Goal: Task Accomplishment & Management: Use online tool/utility

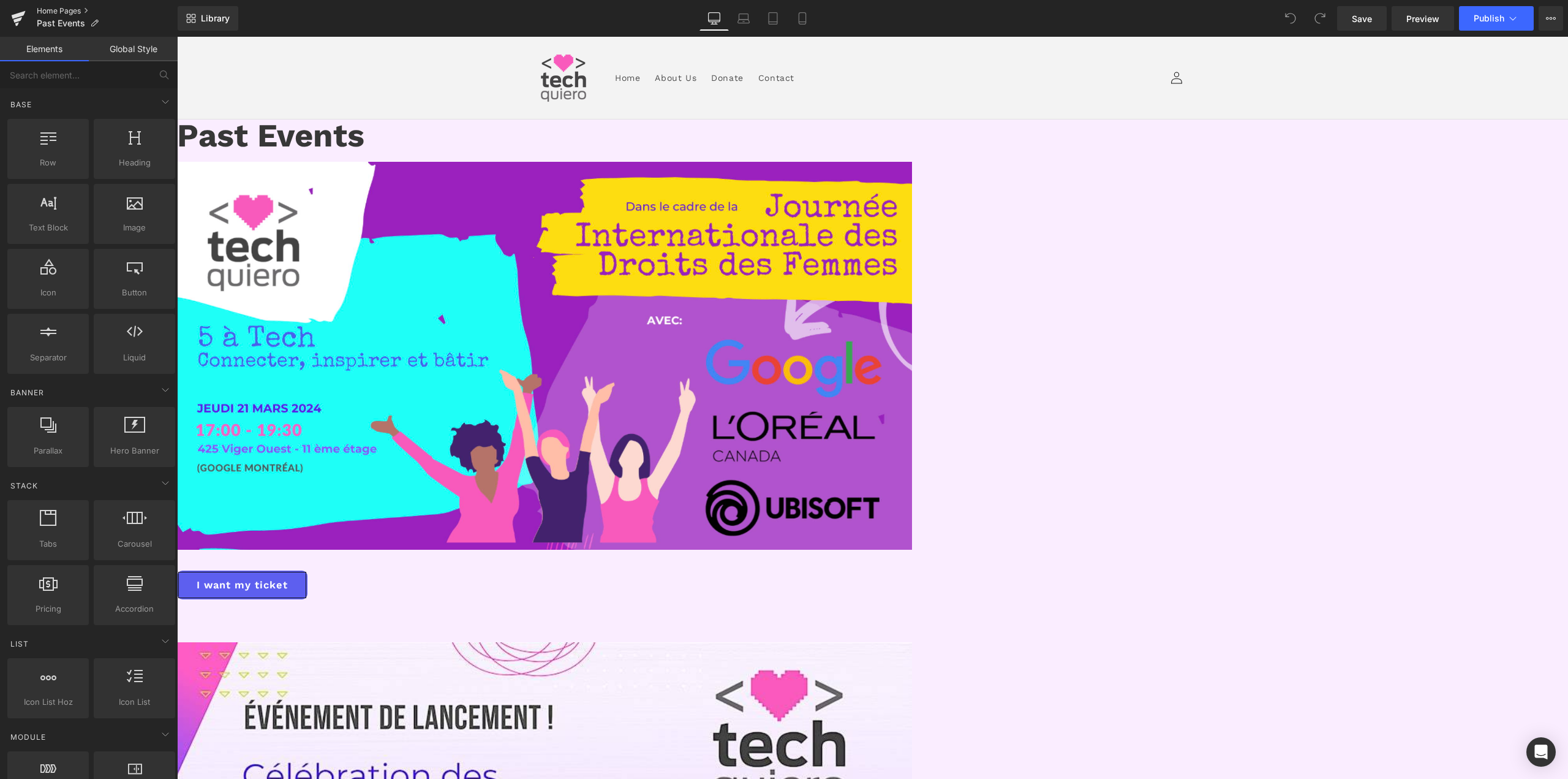
click at [69, 6] on link "Home Pages" at bounding box center [107, 11] width 141 height 10
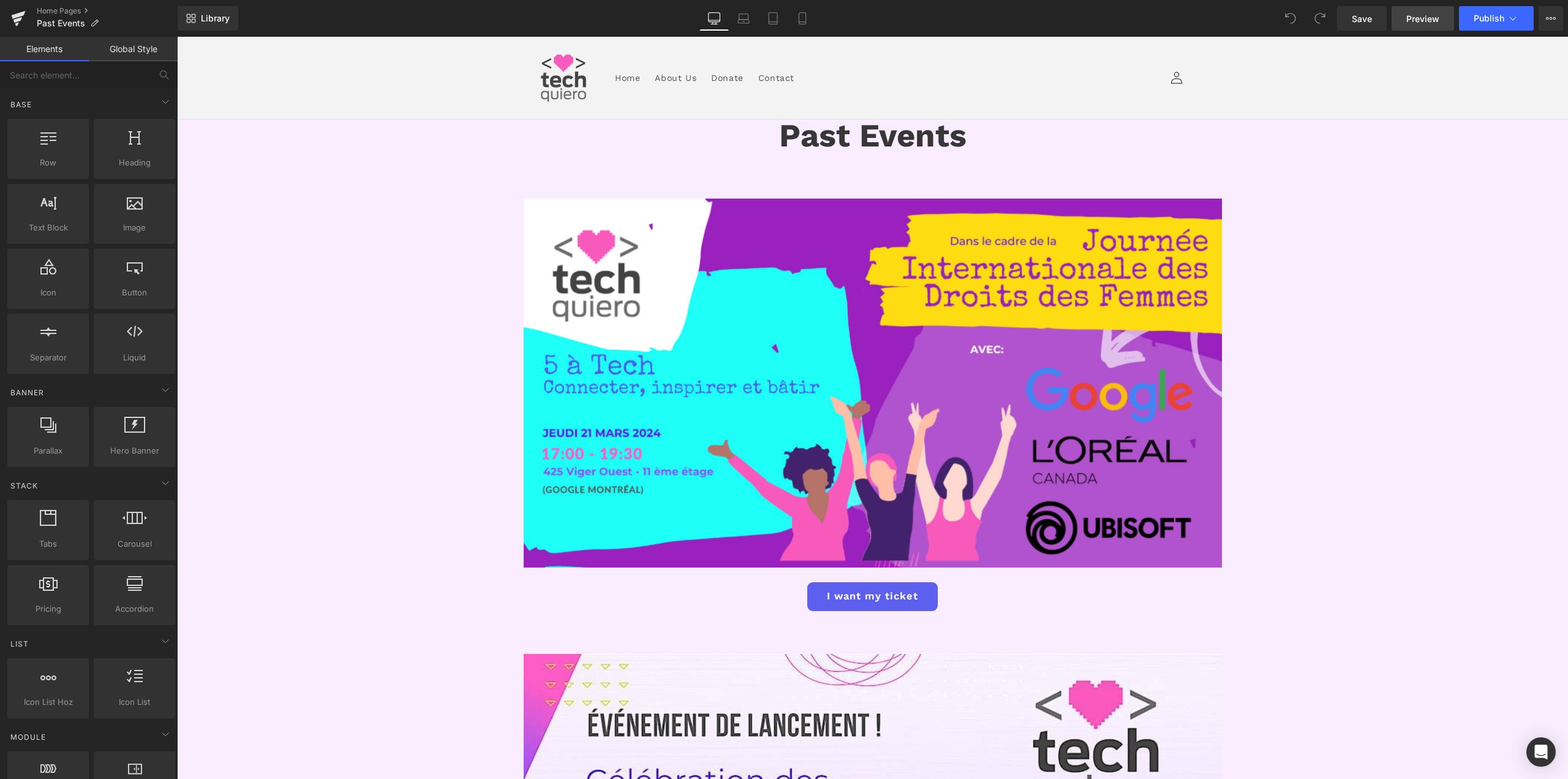
click at [1431, 21] on span "Preview" at bounding box center [1423, 19] width 33 height 13
click at [65, 14] on link "Home Pages" at bounding box center [107, 11] width 141 height 10
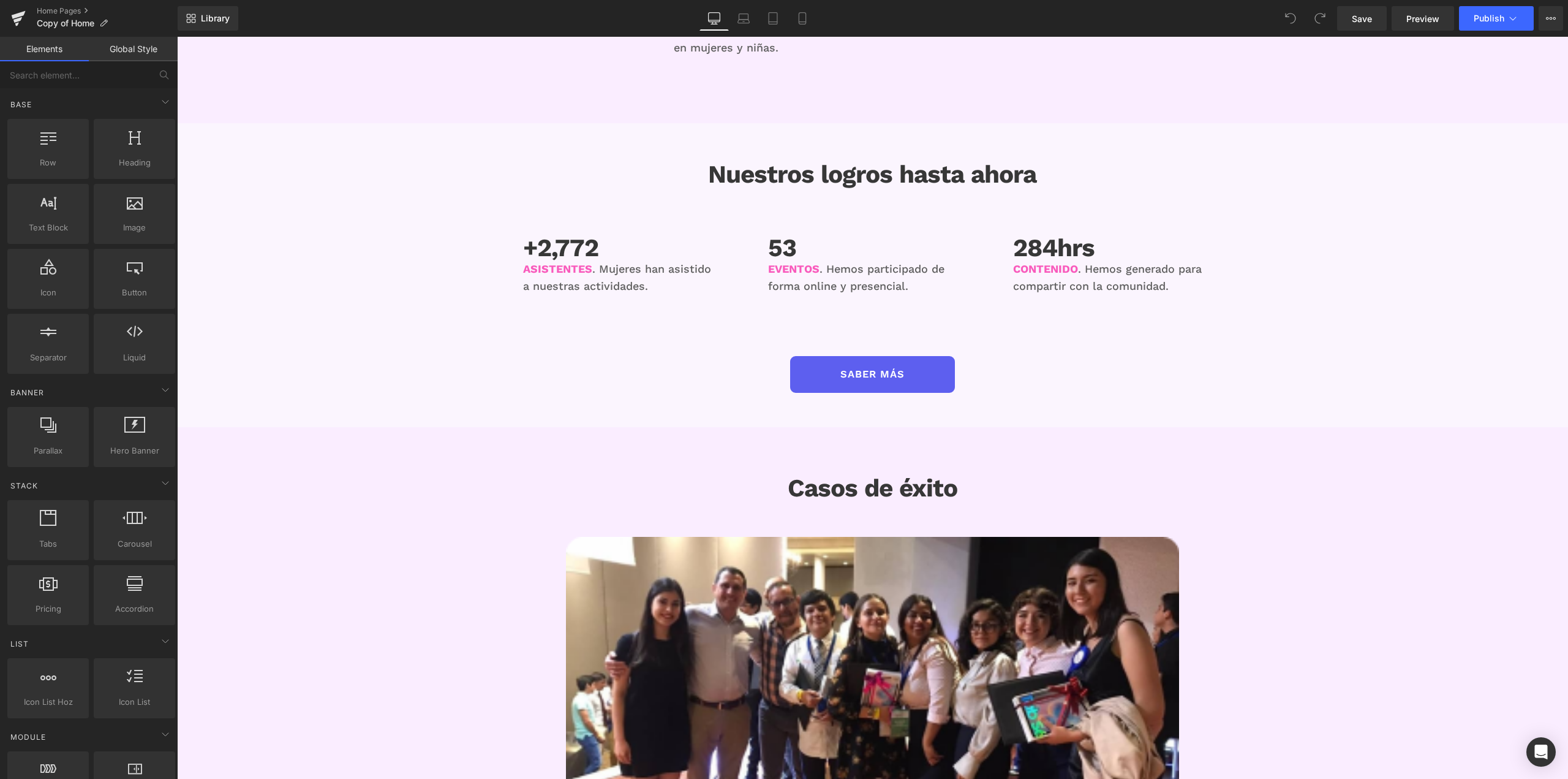
scroll to position [1225, 0]
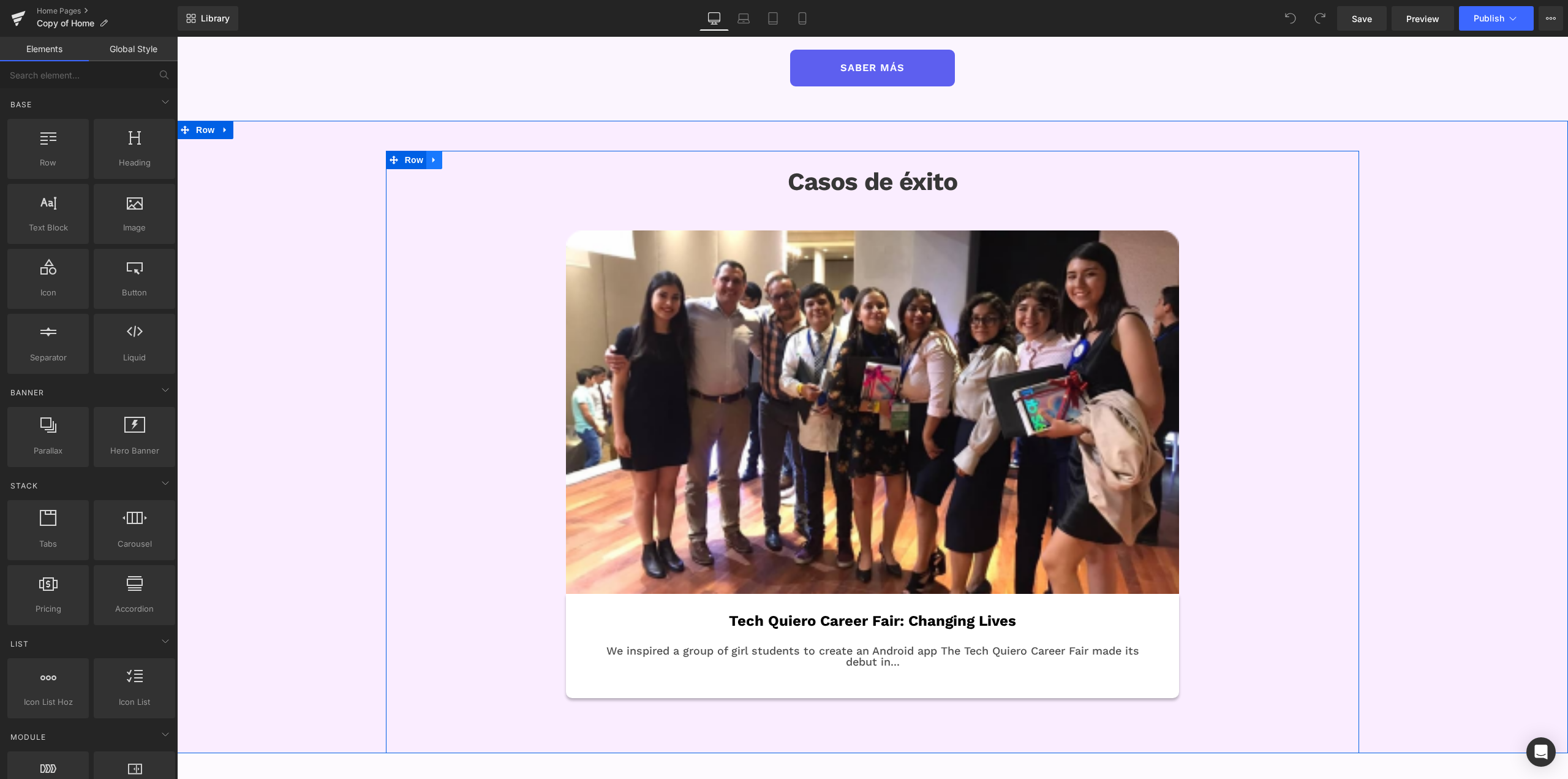
click at [436, 158] on link at bounding box center [434, 160] width 16 height 19
click at [462, 156] on icon at bounding box center [466, 159] width 9 height 9
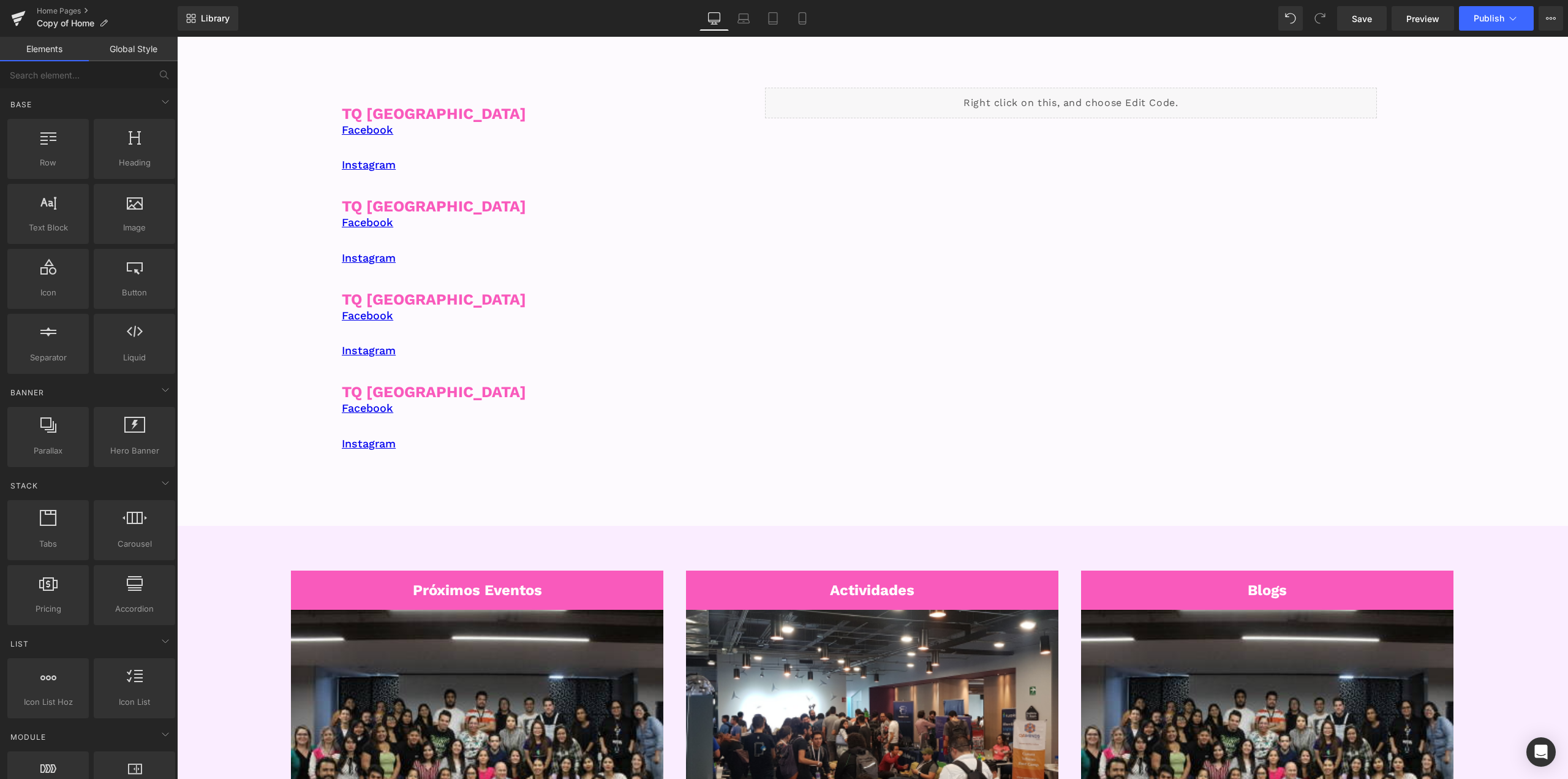
scroll to position [1735, 0]
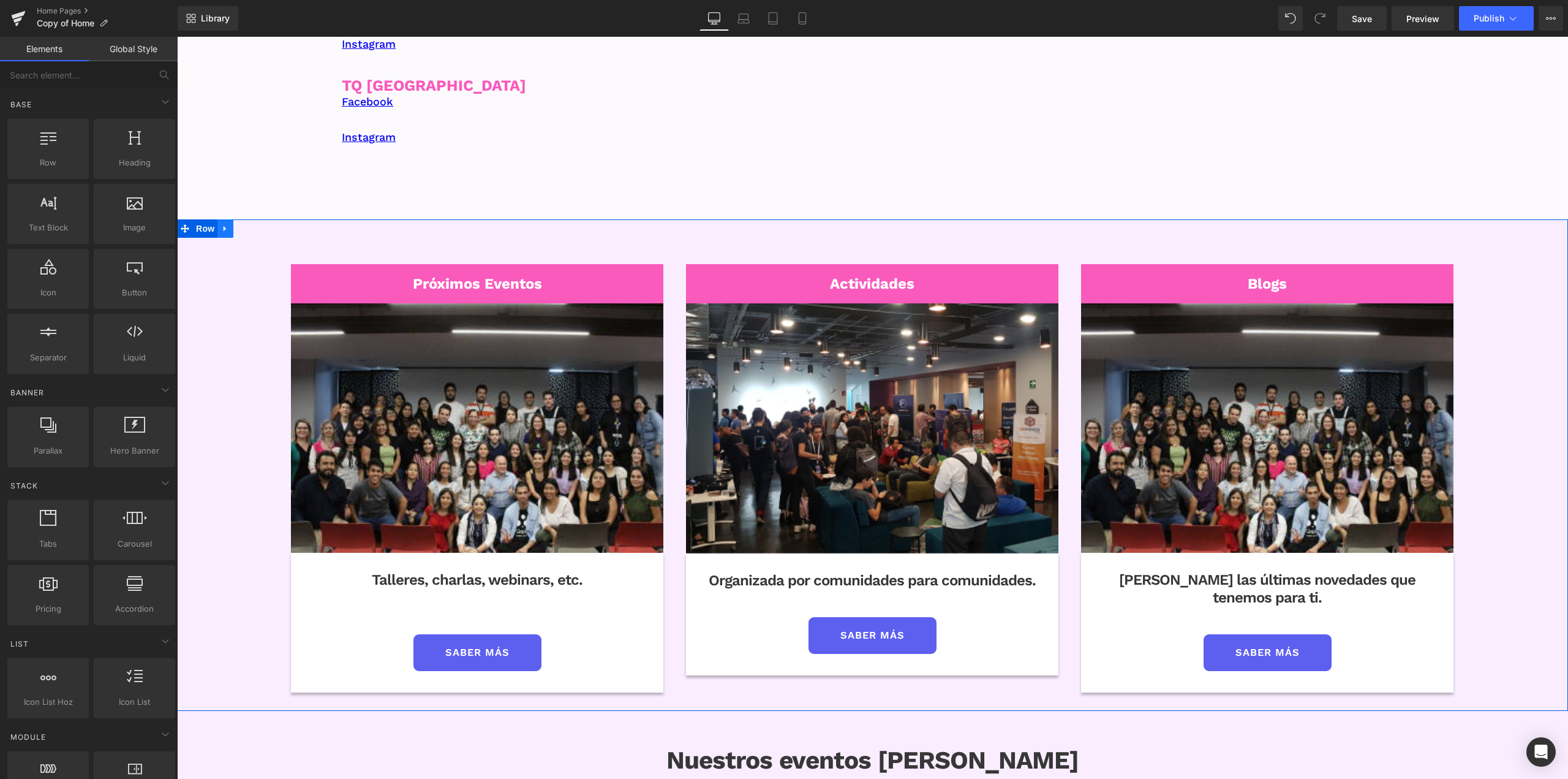
click at [227, 234] on link at bounding box center [226, 229] width 16 height 19
click at [256, 233] on icon at bounding box center [257, 229] width 9 height 9
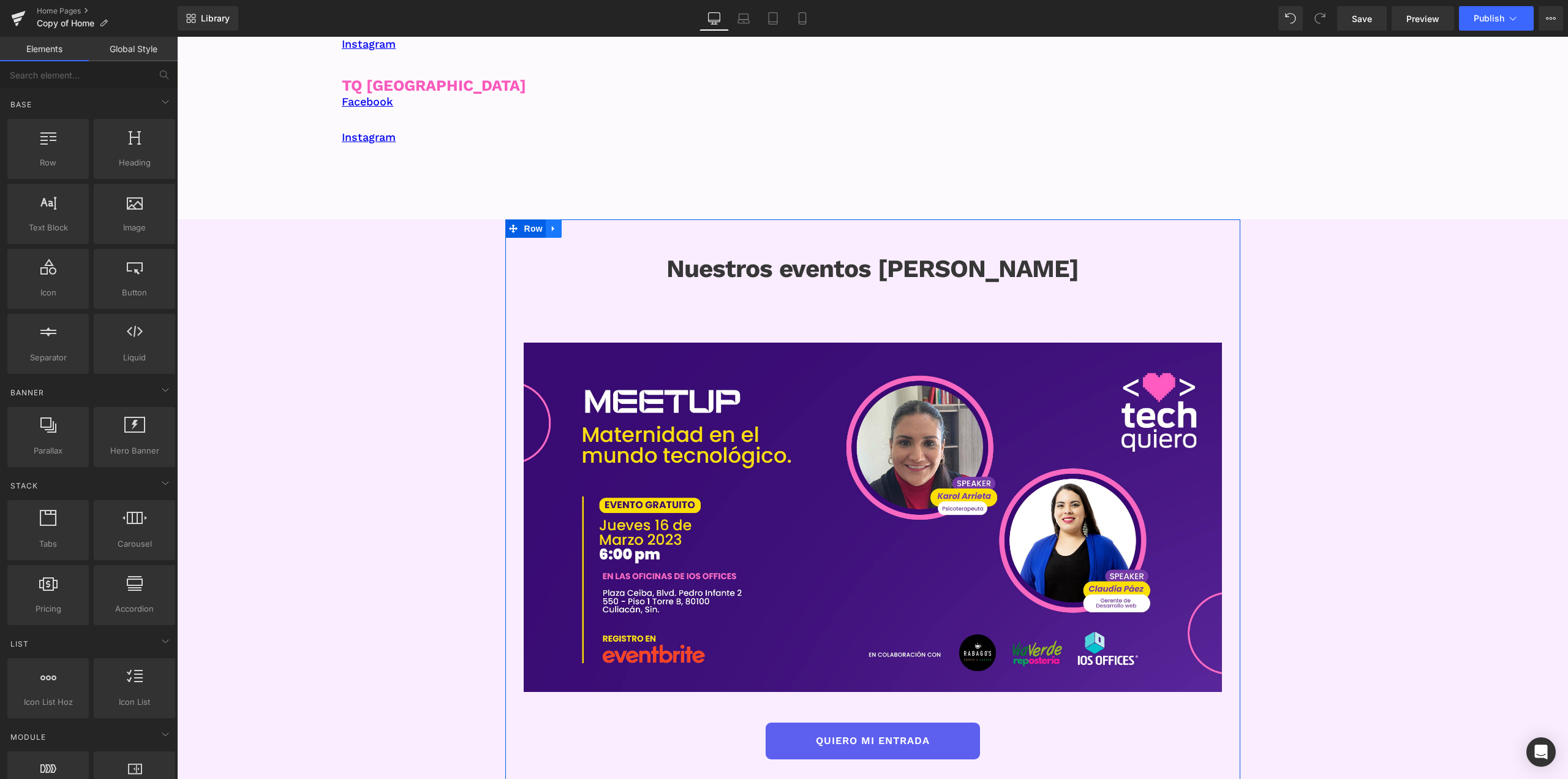
click at [553, 230] on icon at bounding box center [554, 229] width 9 height 9
click at [583, 234] on link at bounding box center [585, 229] width 16 height 19
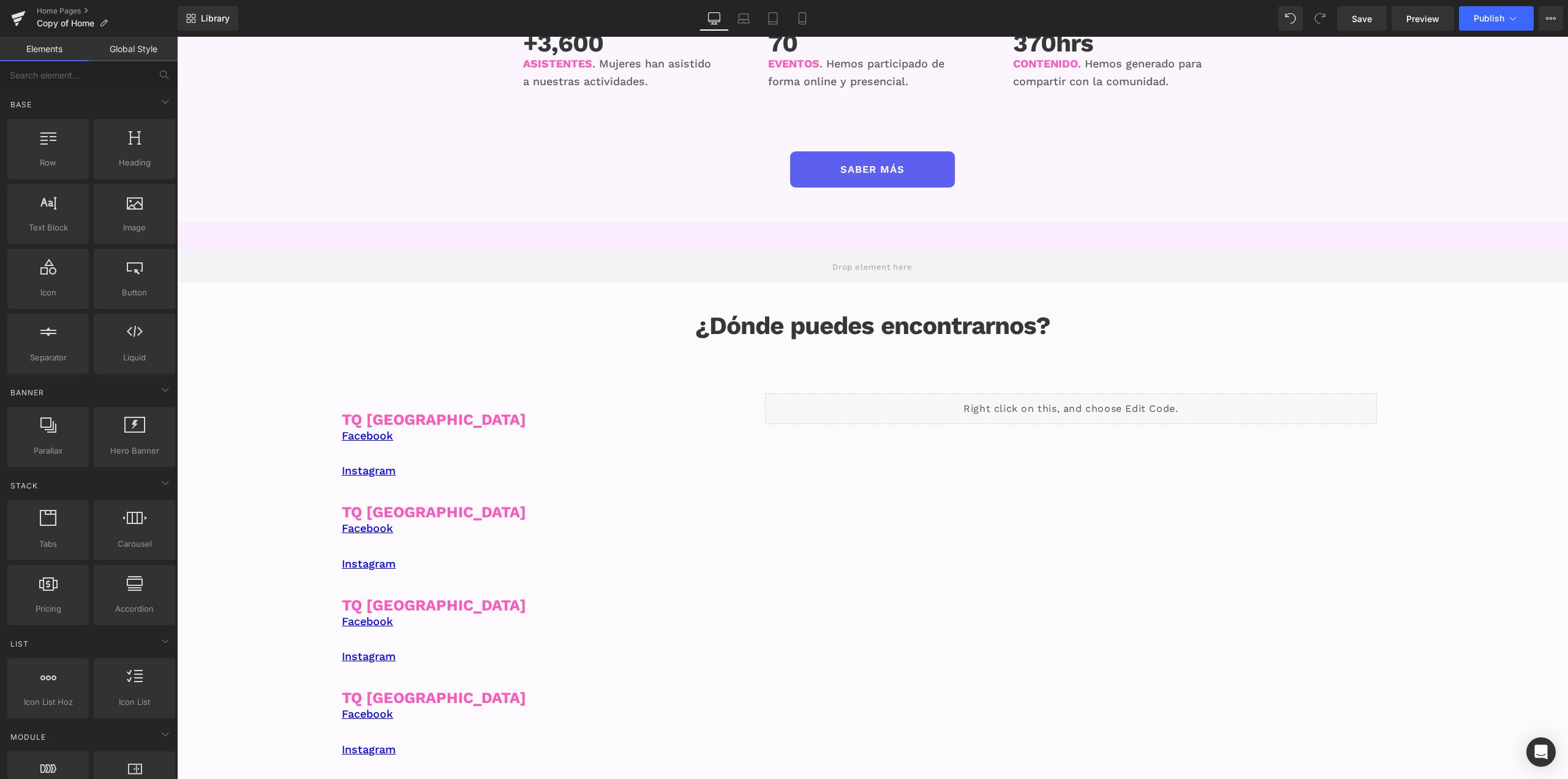
scroll to position [817, 0]
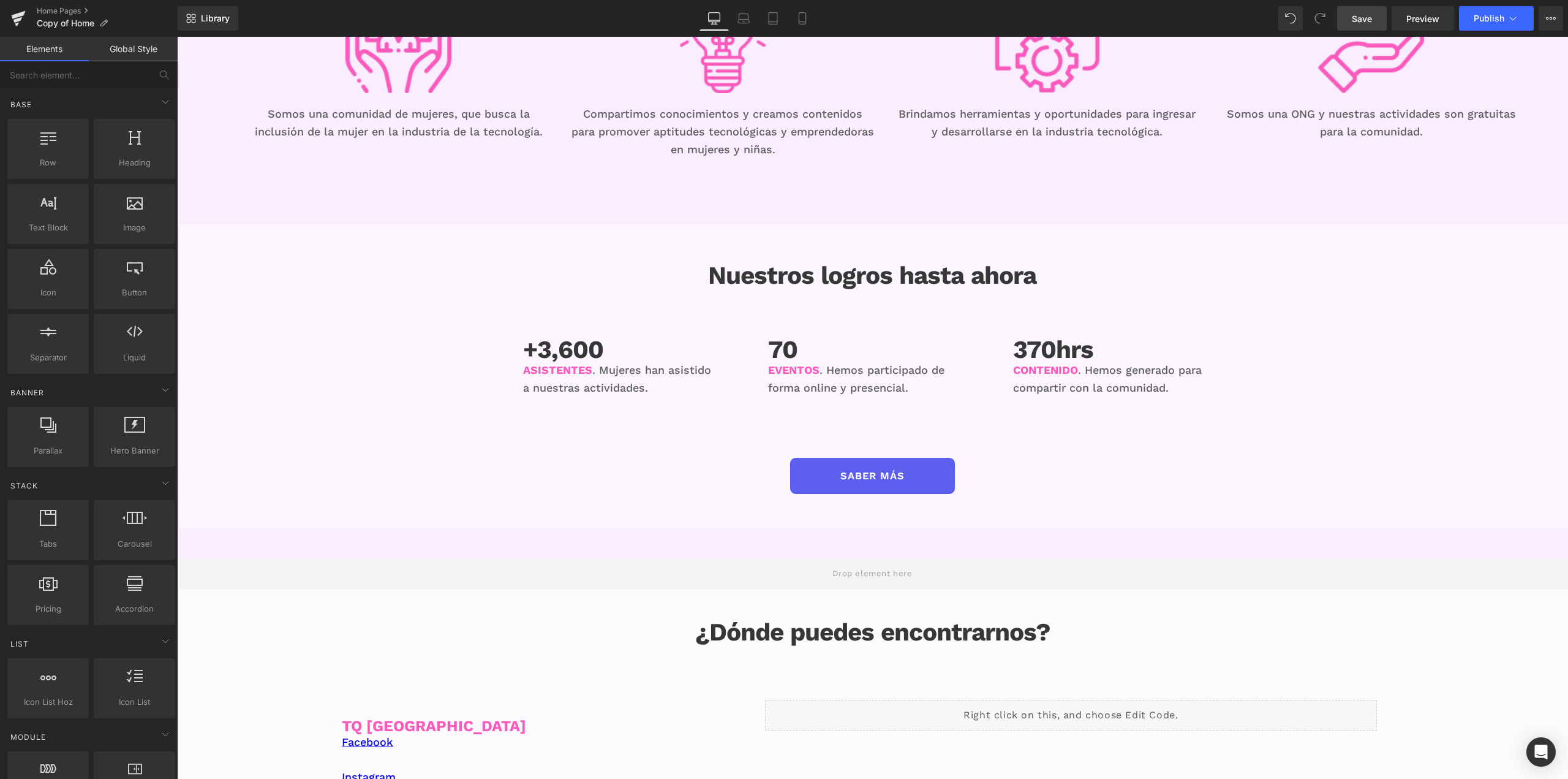
click at [1366, 20] on span "Save" at bounding box center [1362, 19] width 20 height 13
click at [70, 17] on p "Copy of Home" at bounding box center [72, 23] width 81 height 15
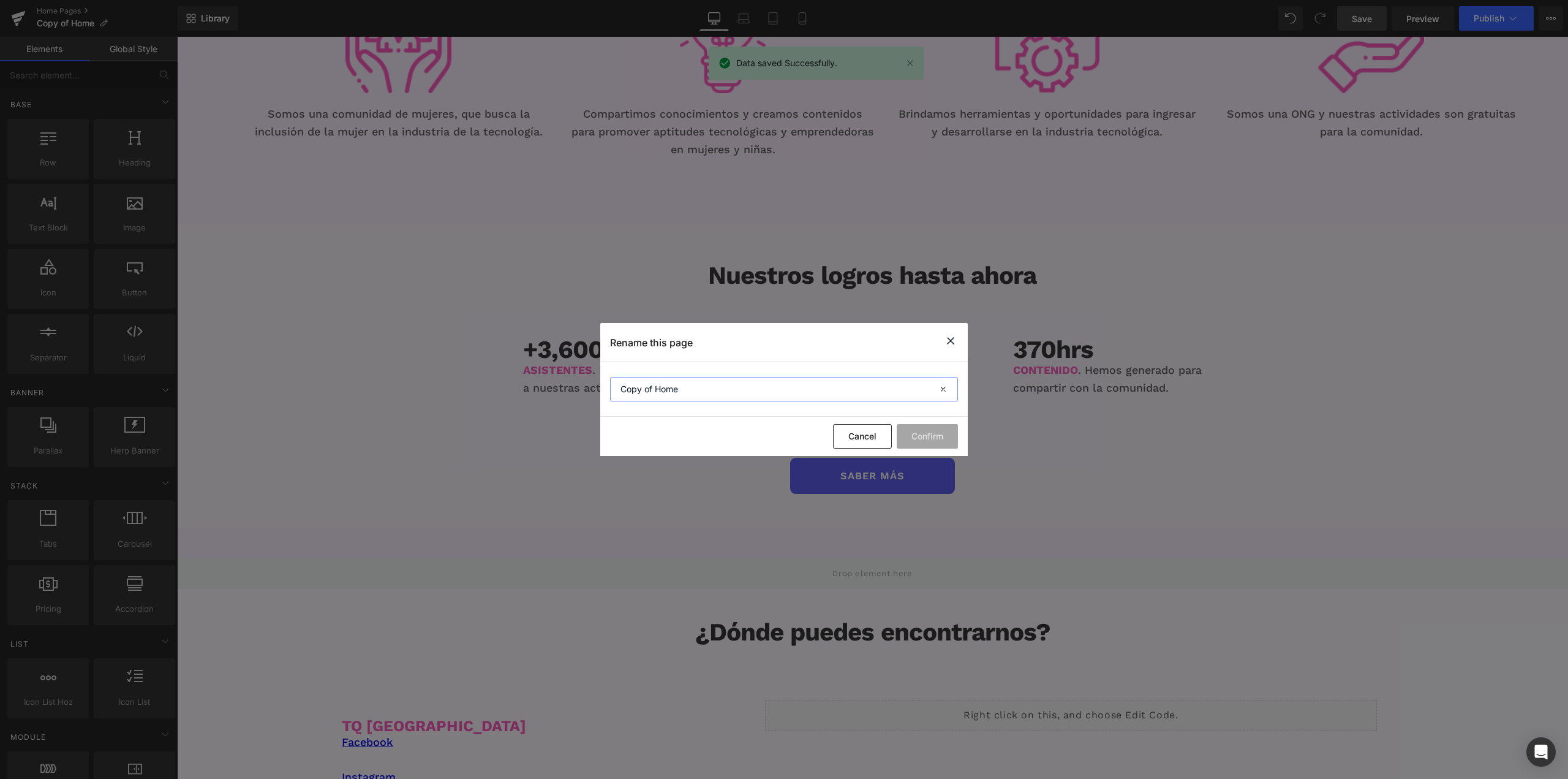
click at [710, 397] on input "Copy of Home" at bounding box center [784, 389] width 348 height 24
type input "Home without Events"
click at [938, 431] on button "Confirm" at bounding box center [927, 436] width 61 height 24
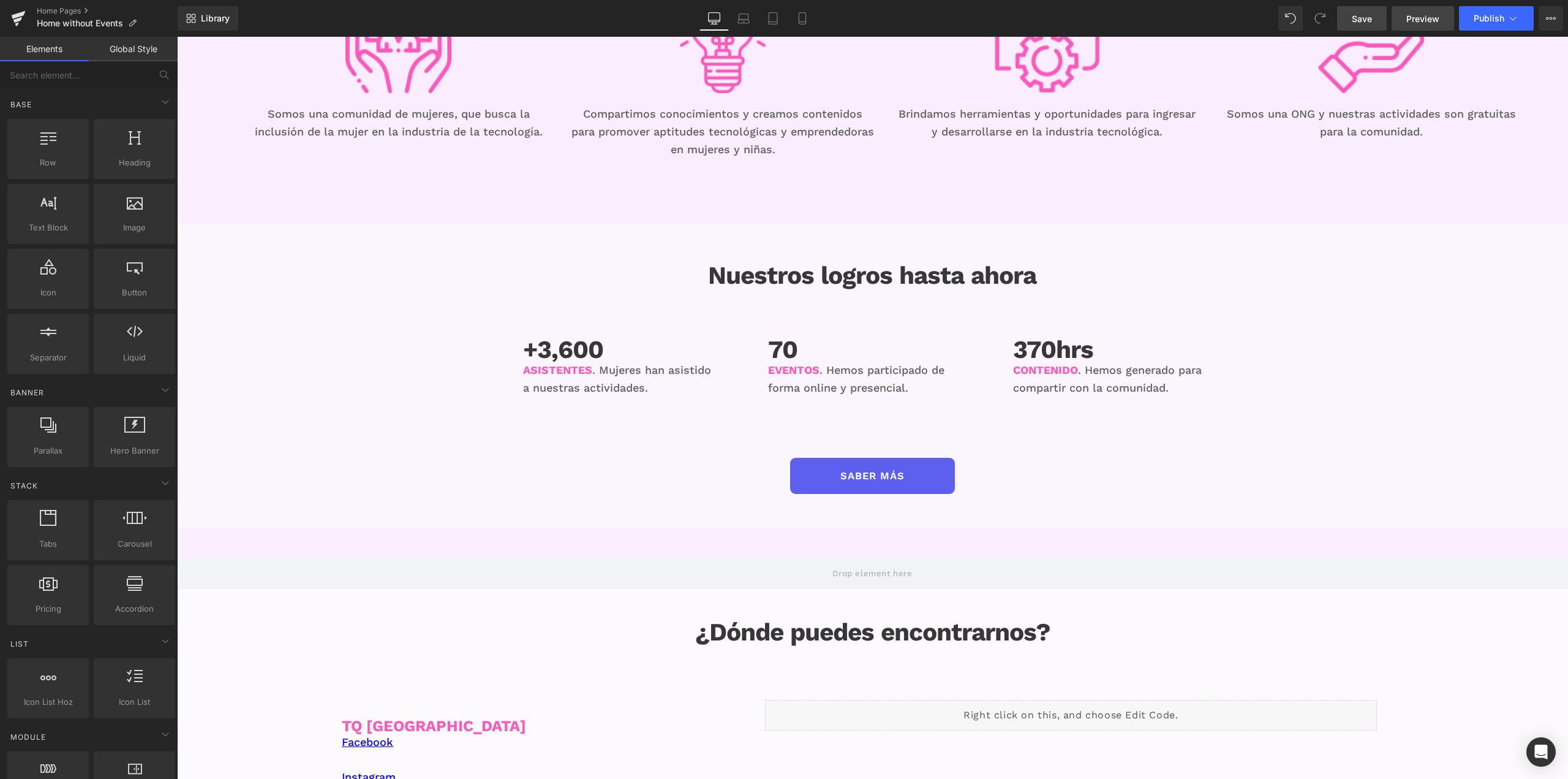
click at [1410, 21] on span "Preview" at bounding box center [1423, 19] width 33 height 13
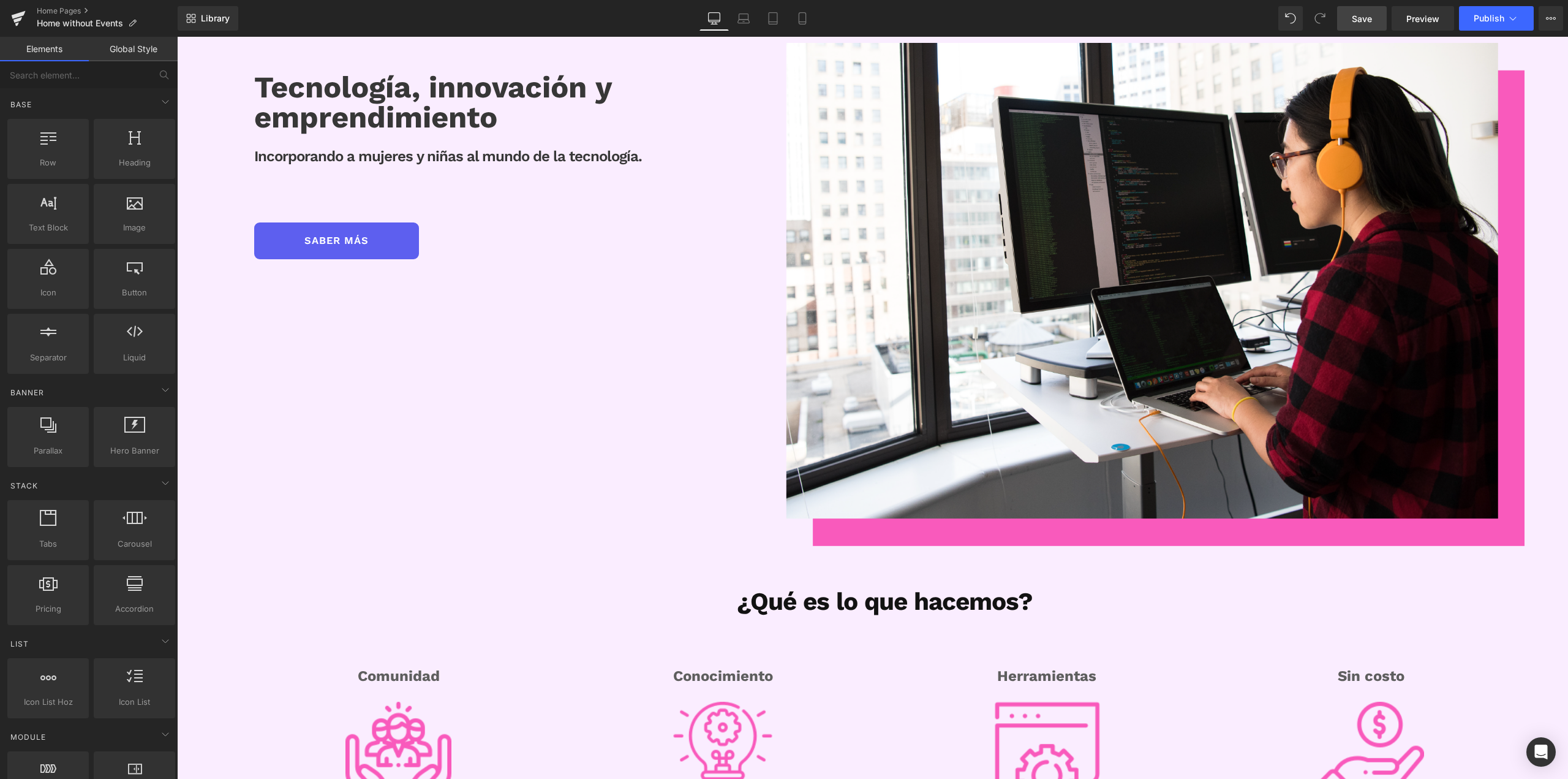
scroll to position [0, 0]
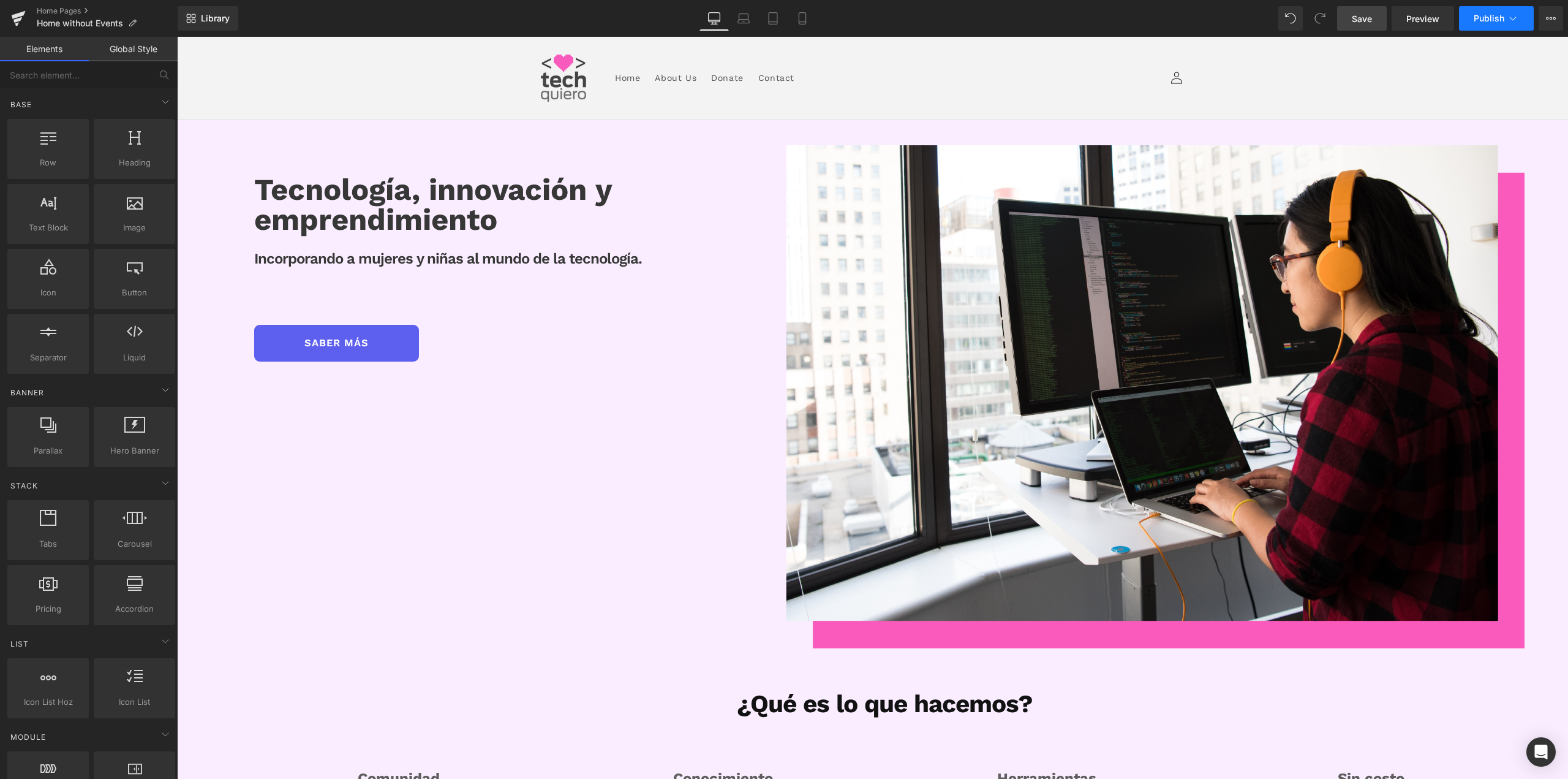
click at [1520, 16] on button "Publish" at bounding box center [1496, 19] width 74 height 24
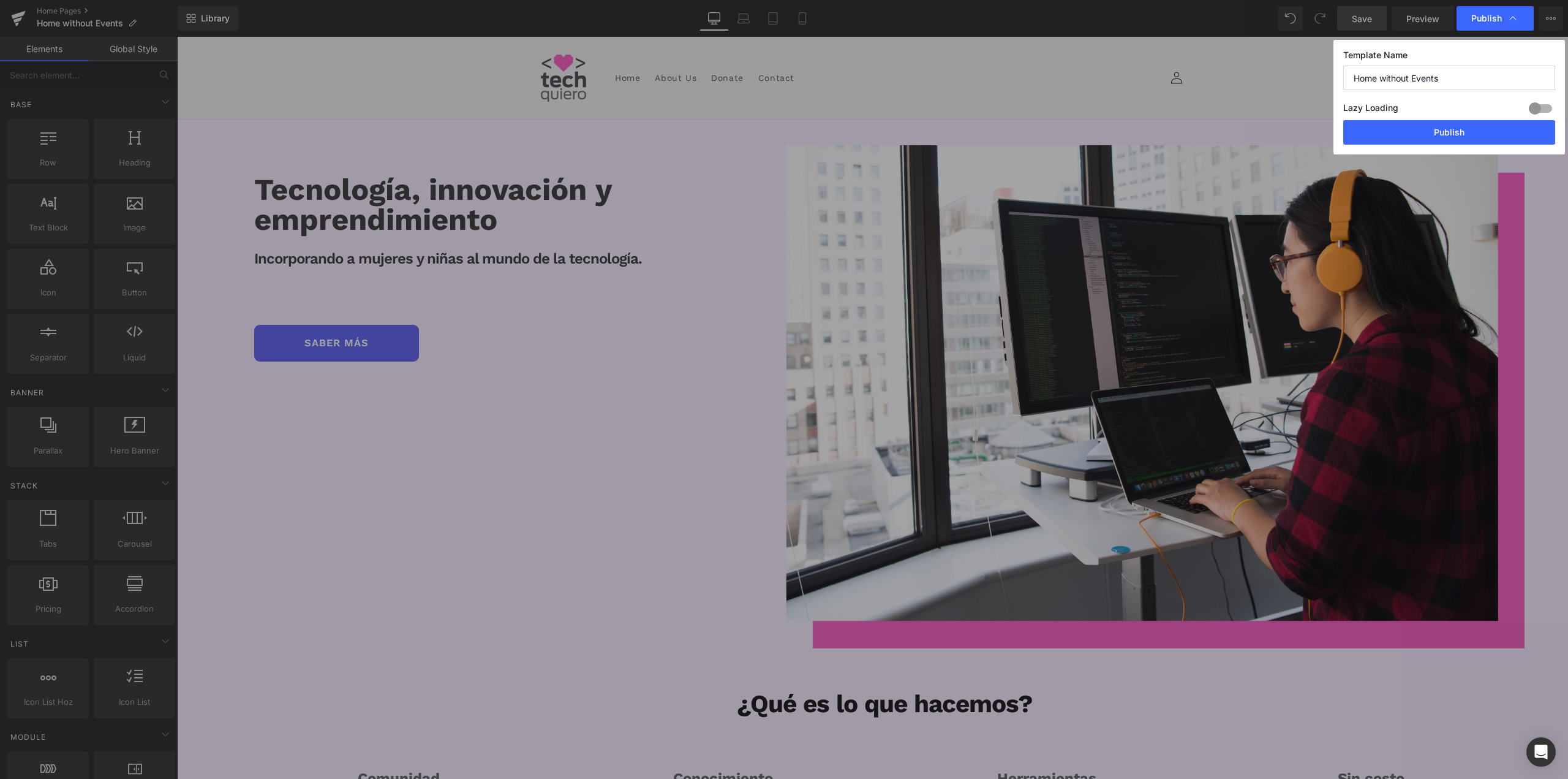
click at [1541, 107] on div at bounding box center [1540, 108] width 29 height 19
click at [1472, 81] on input "Home without Events" at bounding box center [1449, 77] width 212 height 24
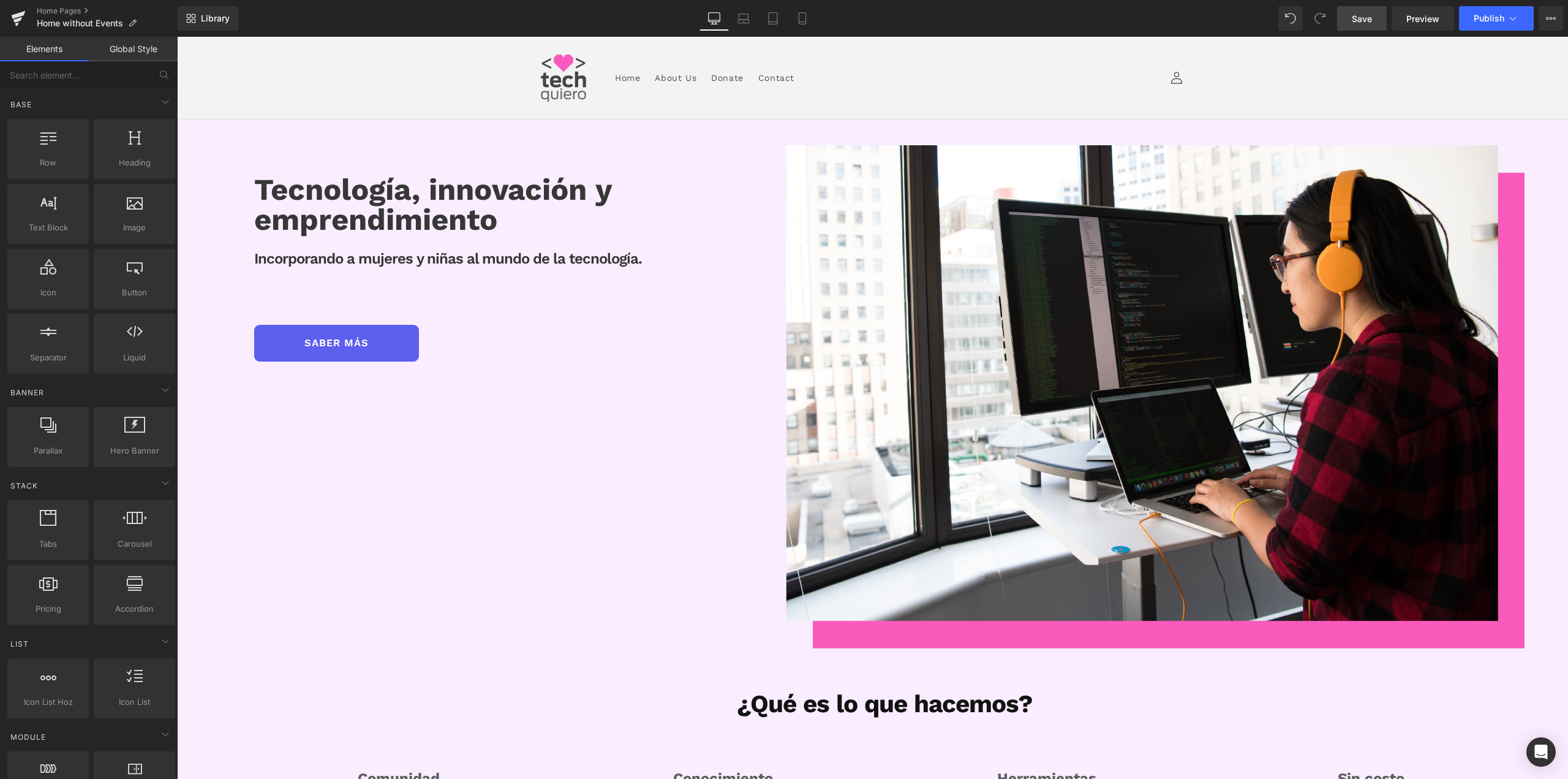
click at [1375, 27] on link "Save" at bounding box center [1361, 19] width 49 height 24
click at [1471, 21] on button "Publish" at bounding box center [1496, 19] width 74 height 24
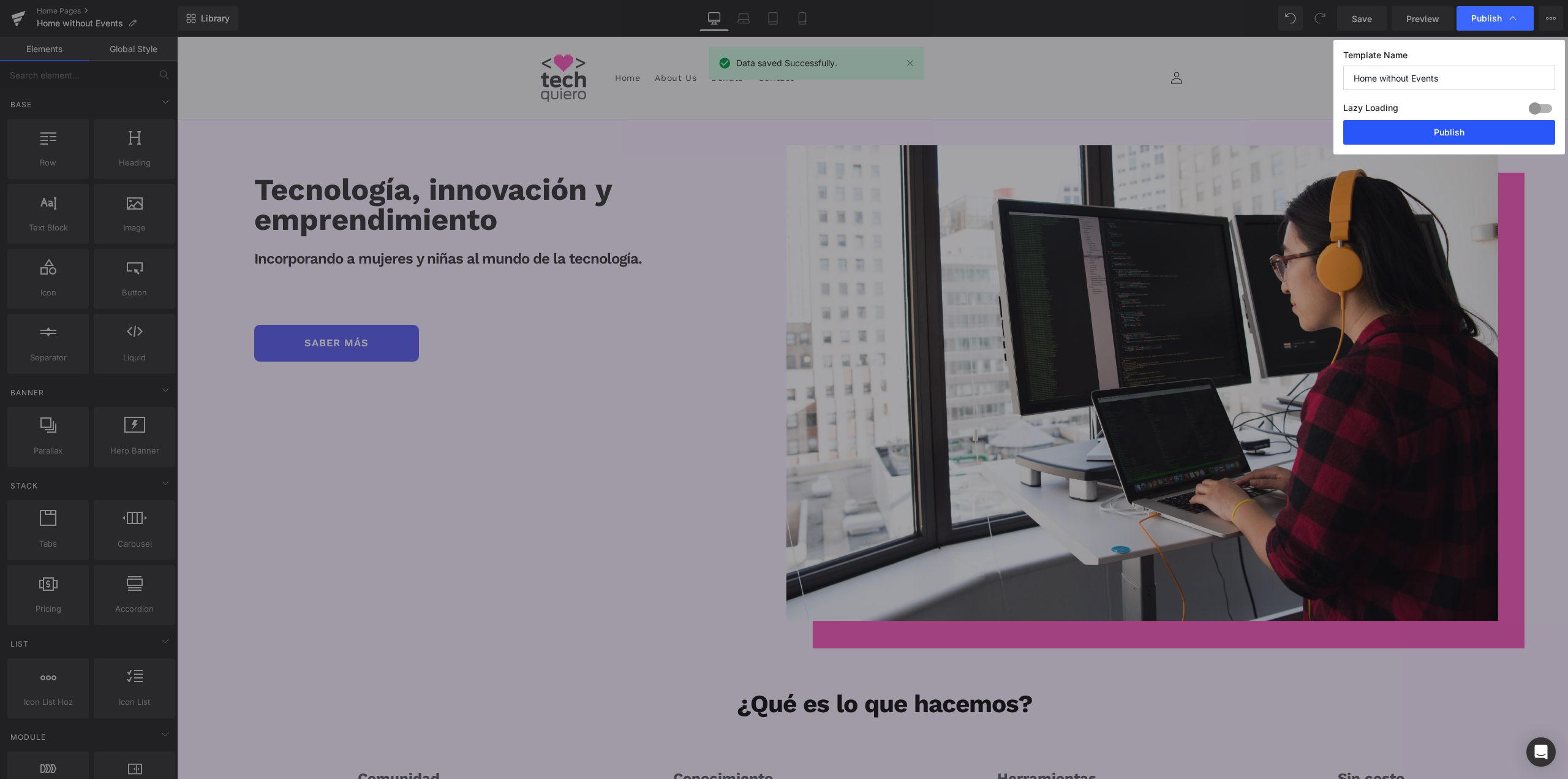
click at [1486, 134] on button "Publish" at bounding box center [1449, 133] width 212 height 24
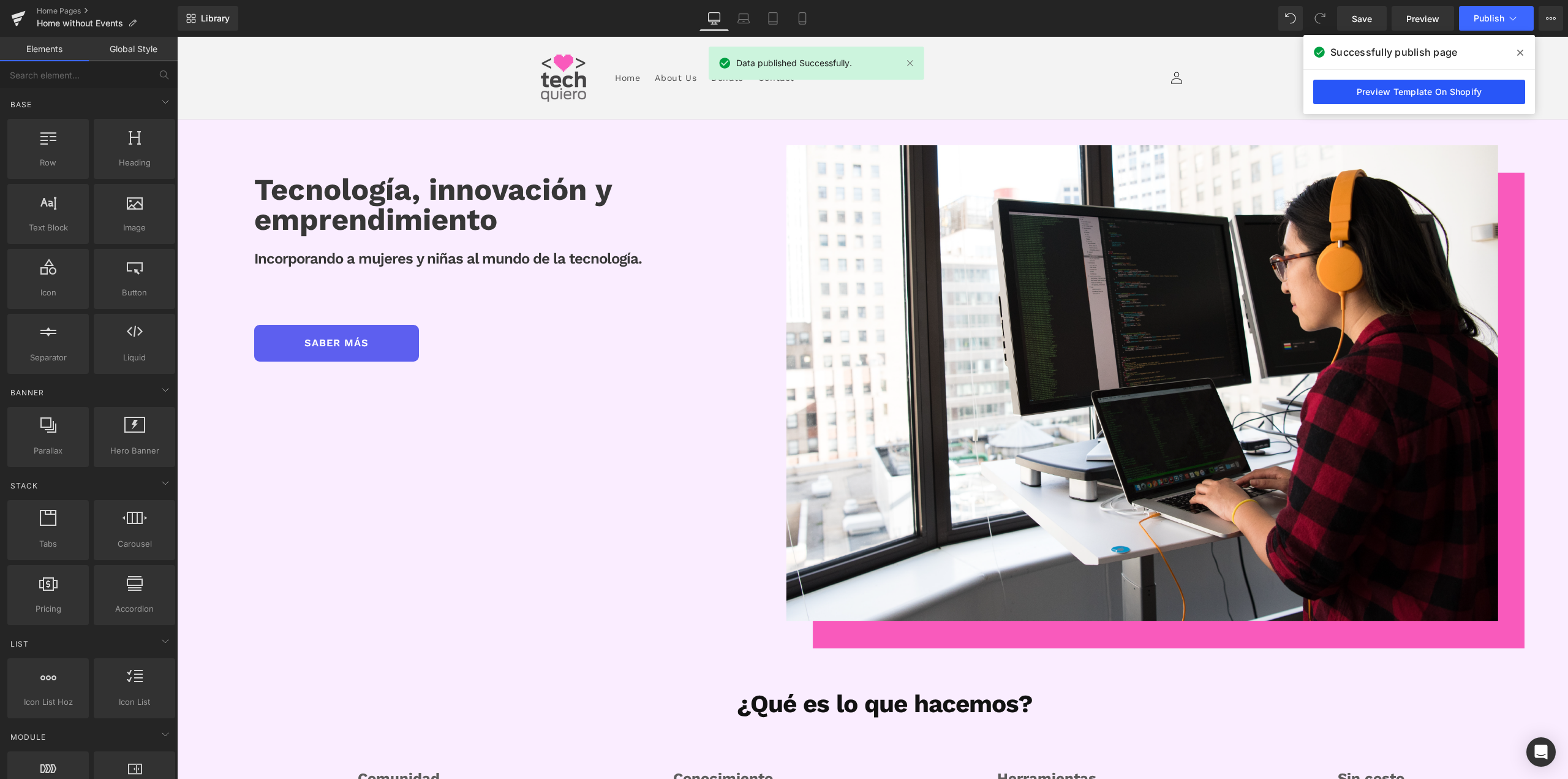
click at [1493, 102] on link "Preview Template On Shopify" at bounding box center [1419, 92] width 212 height 24
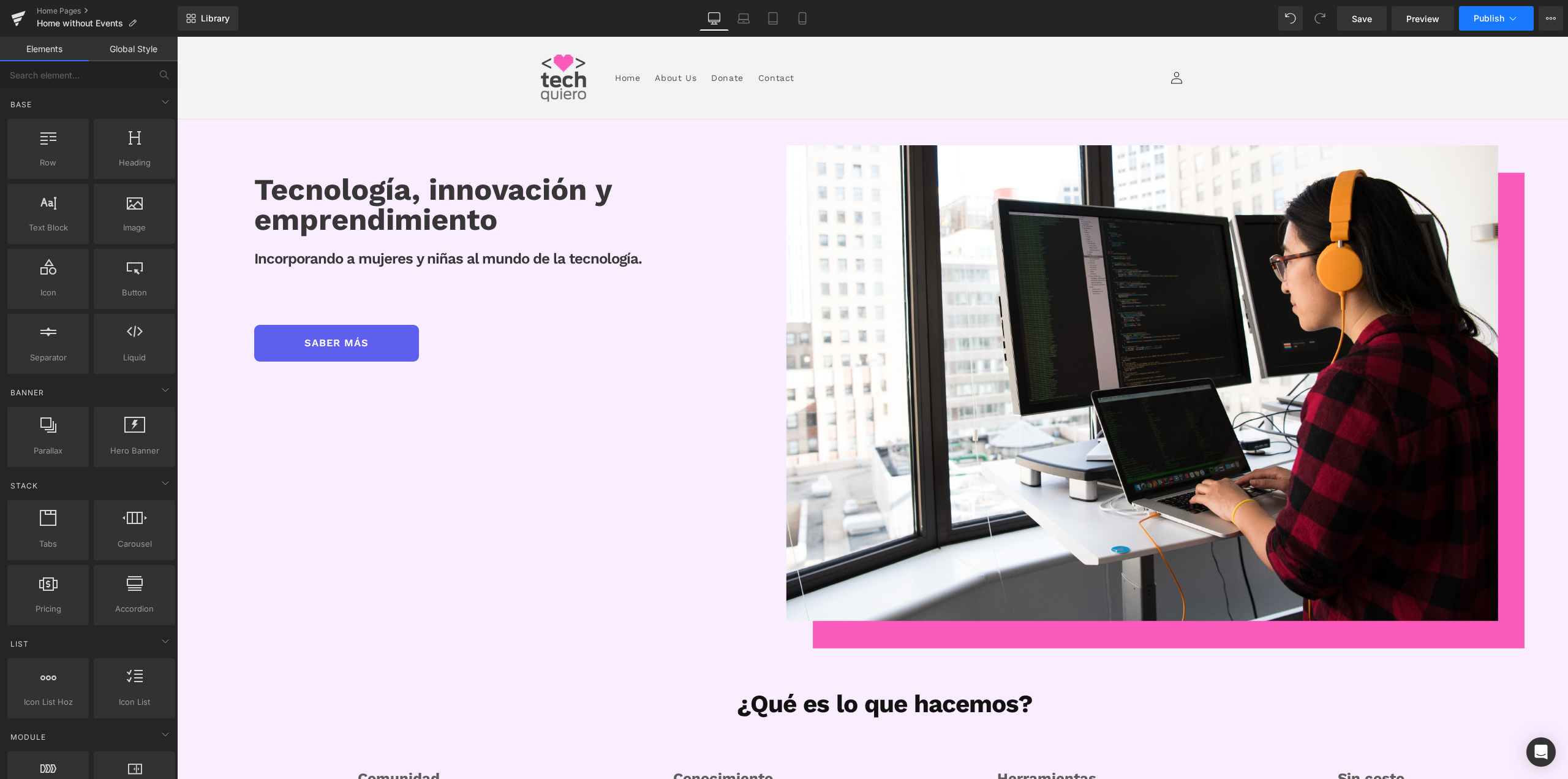
click at [1516, 21] on icon at bounding box center [1512, 18] width 12 height 12
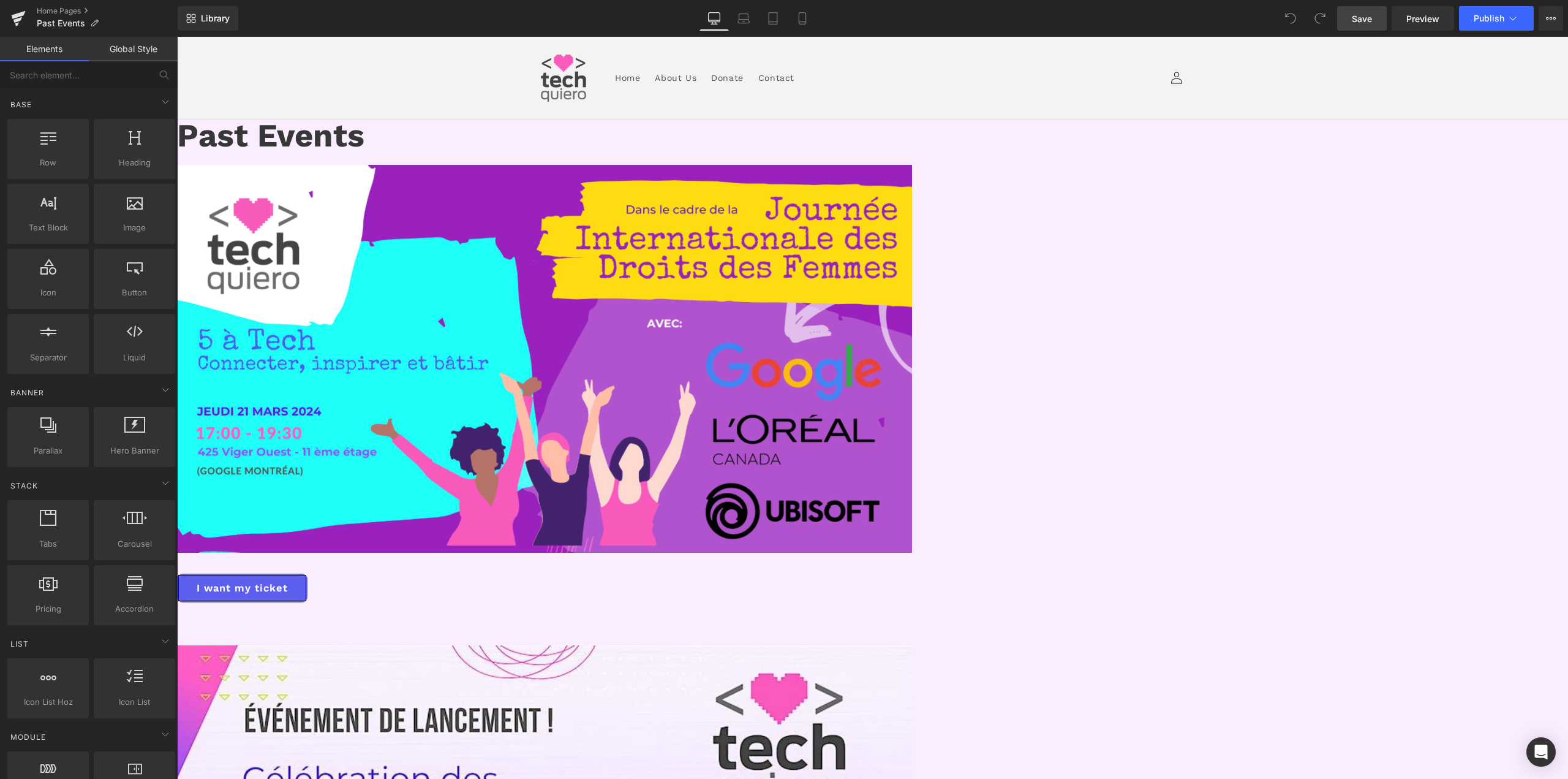
click at [1368, 14] on span "Save" at bounding box center [1362, 19] width 20 height 13
click at [1513, 19] on icon at bounding box center [1512, 18] width 12 height 12
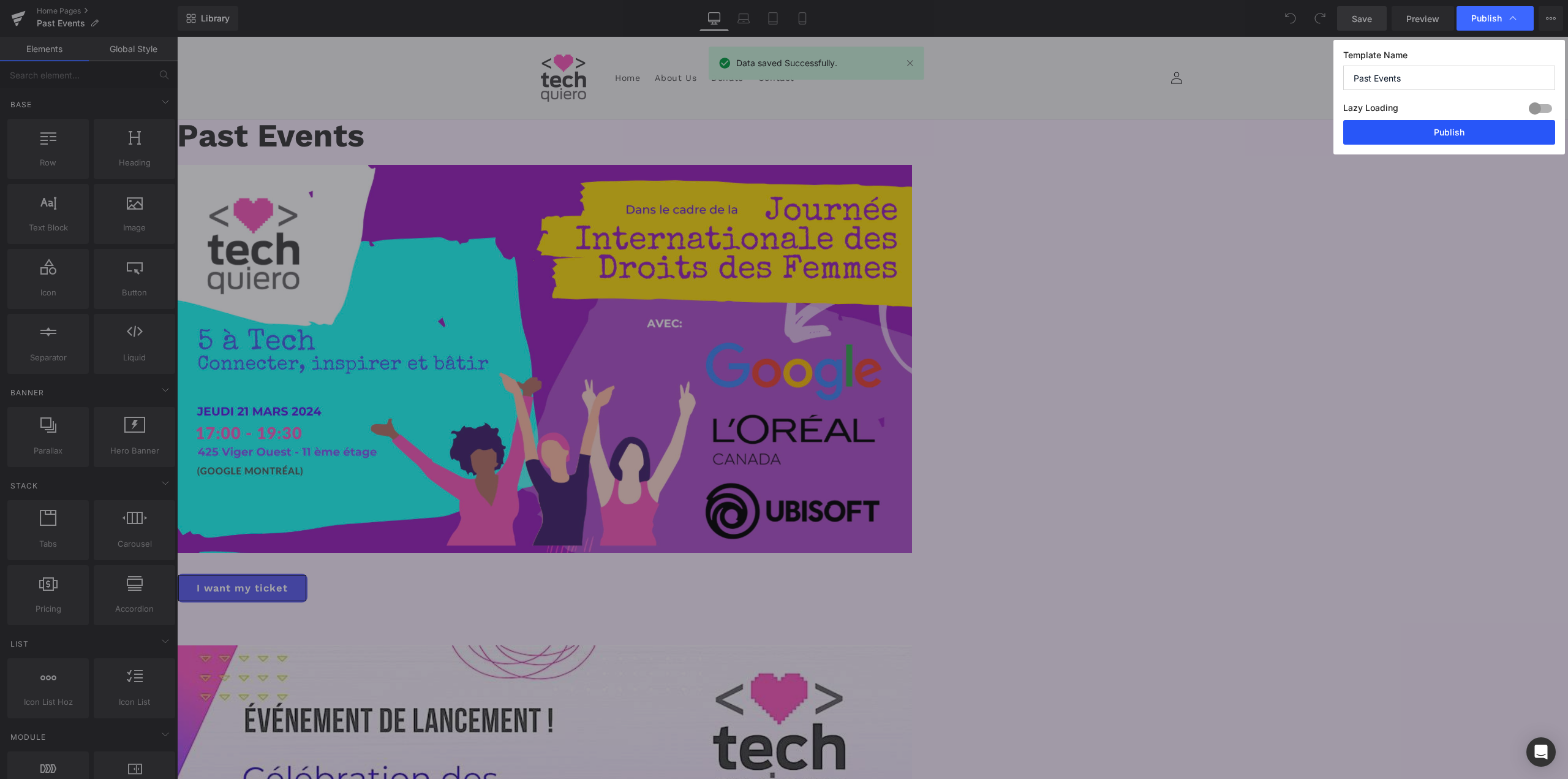
click at [1487, 131] on button "Publish" at bounding box center [1449, 133] width 212 height 24
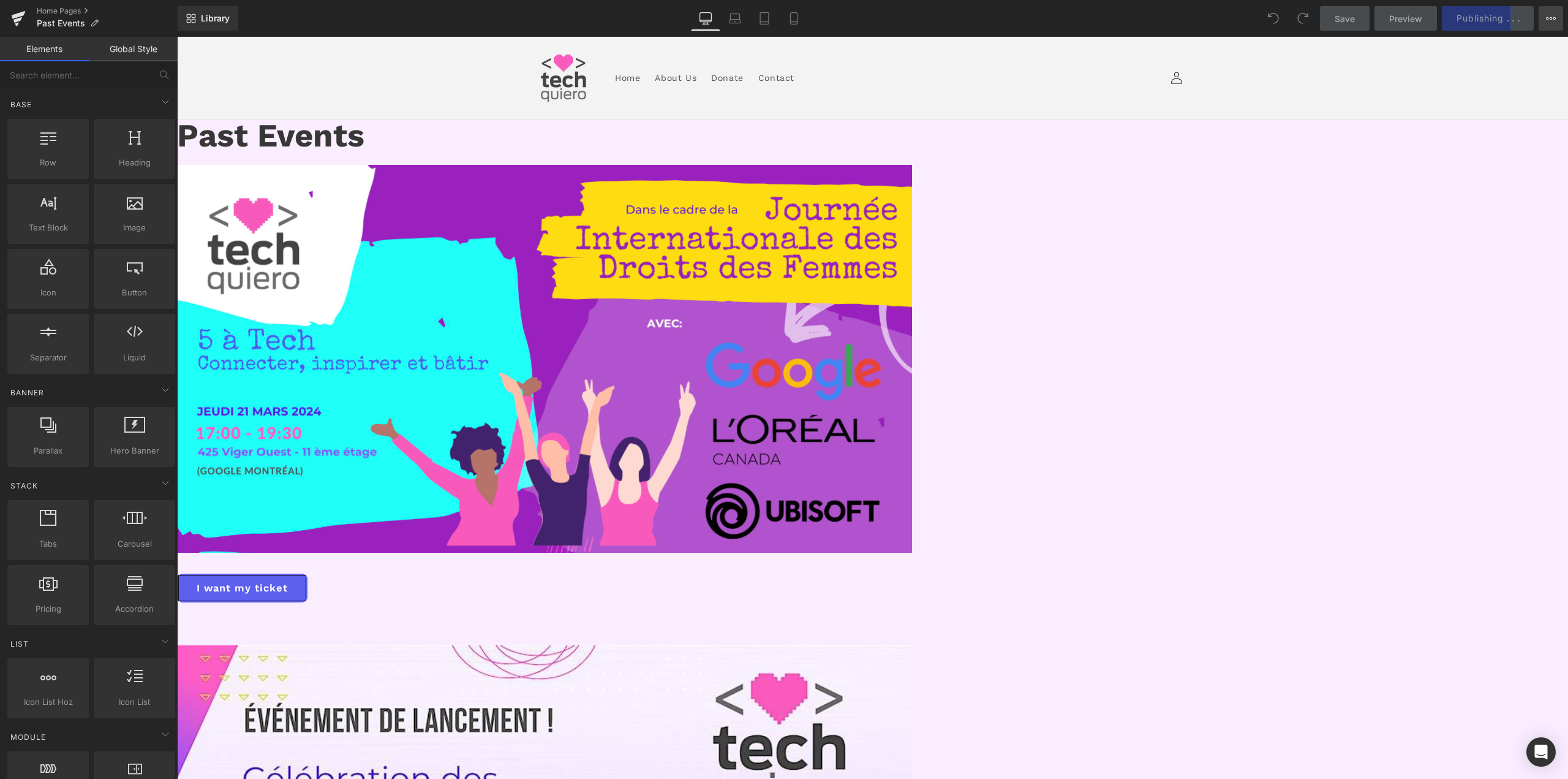
click at [1560, 20] on button "View Live Page View with current Template Save Template to Library Schedule Pub…" at bounding box center [1551, 19] width 24 height 24
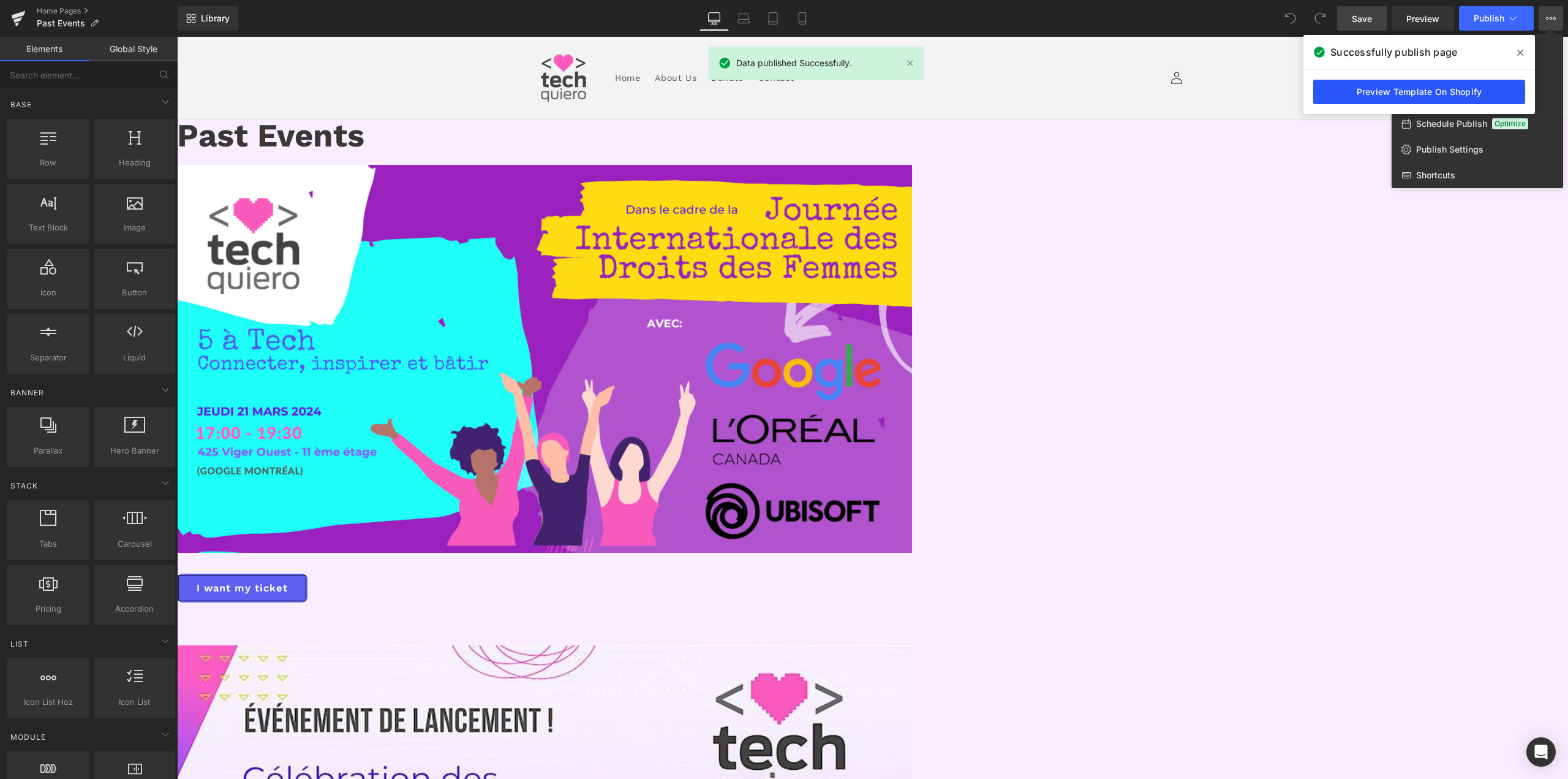
click at [1460, 85] on link "Preview Template On Shopify" at bounding box center [1419, 92] width 212 height 24
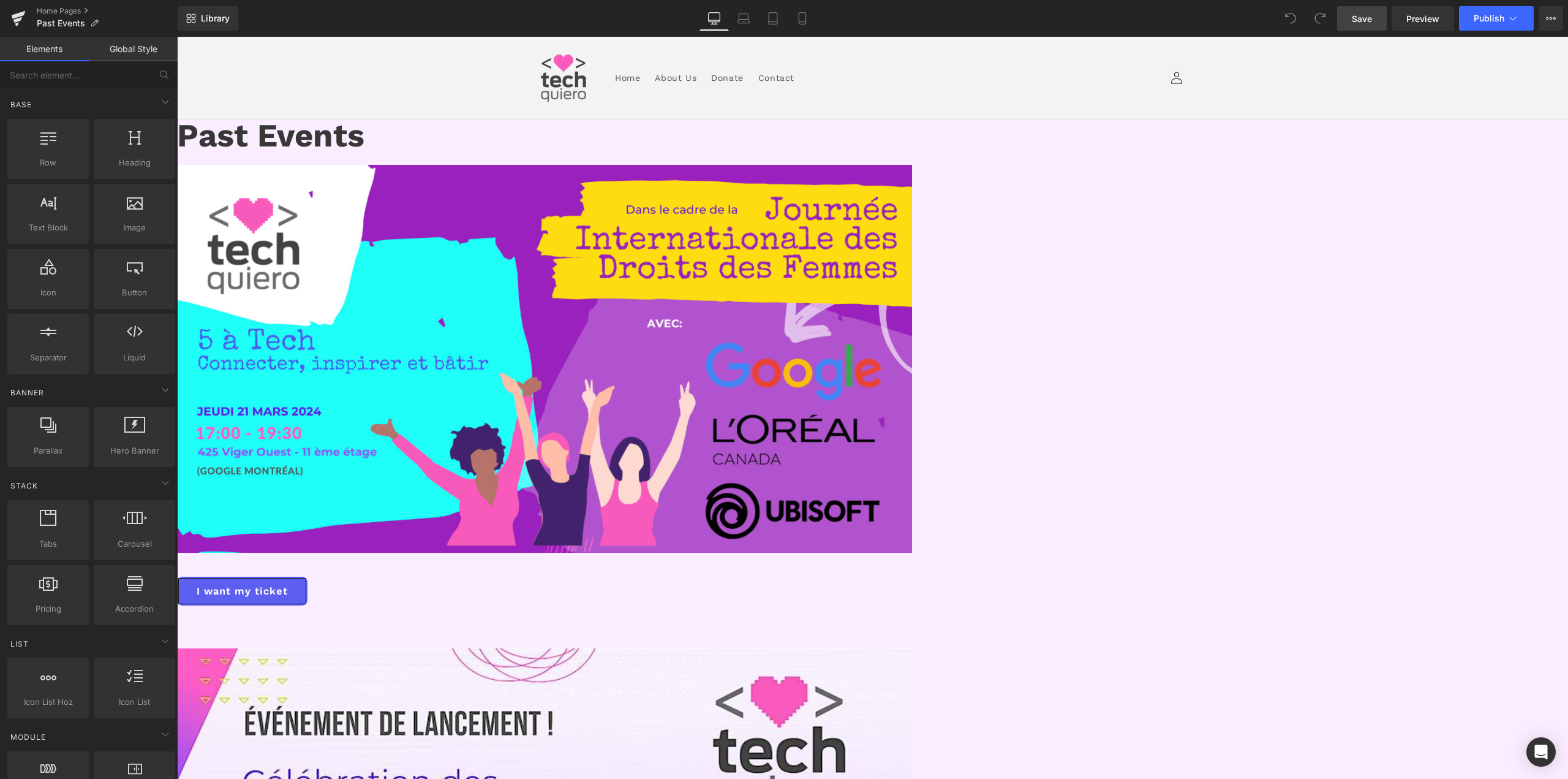
drag, startPoint x: 765, startPoint y: 132, endPoint x: 776, endPoint y: 131, distance: 11.0
click at [764, 130] on h1 "Past Events" at bounding box center [872, 135] width 1391 height 32
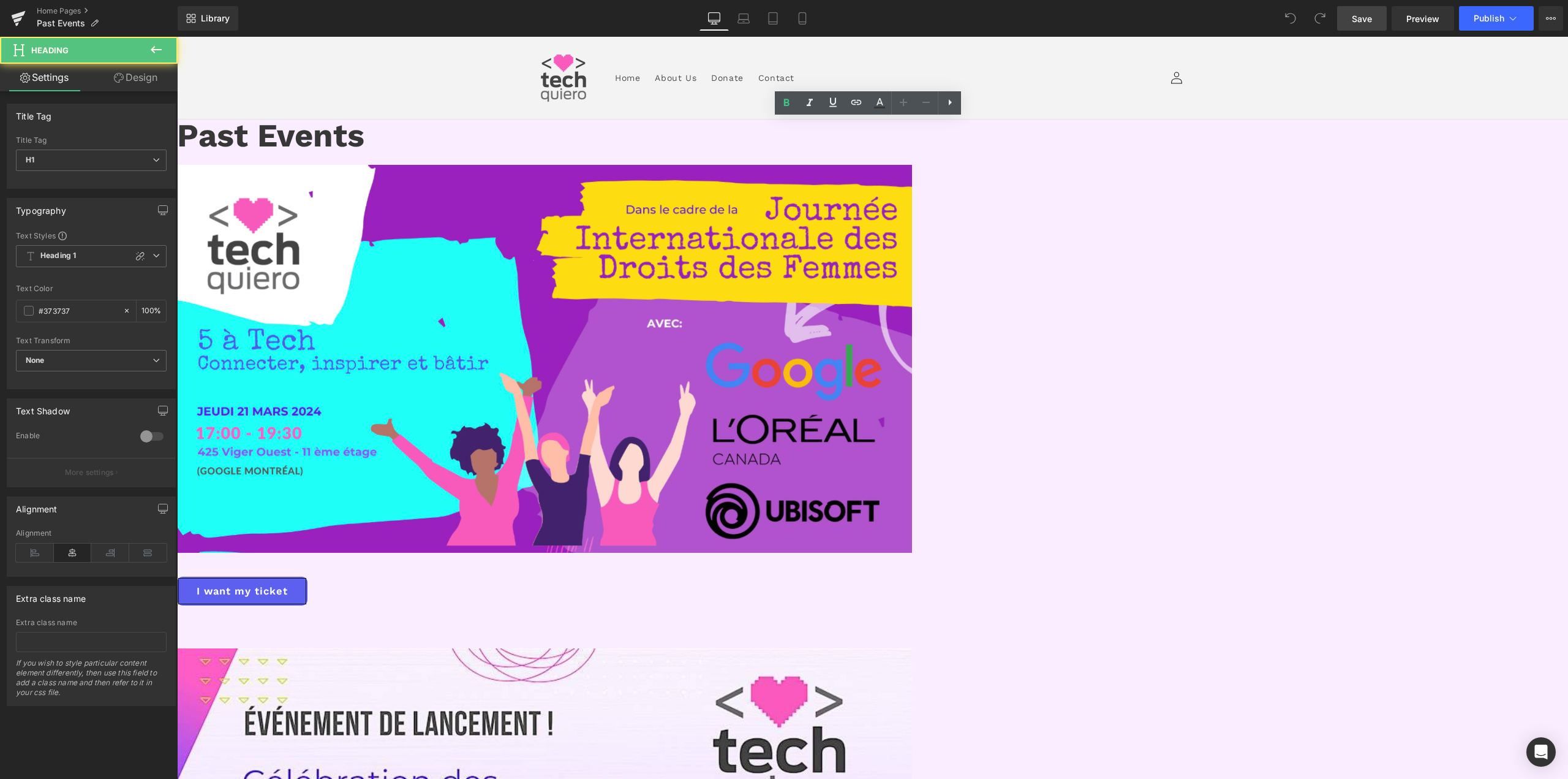
click at [779, 132] on h1 "Past Events" at bounding box center [872, 135] width 1391 height 32
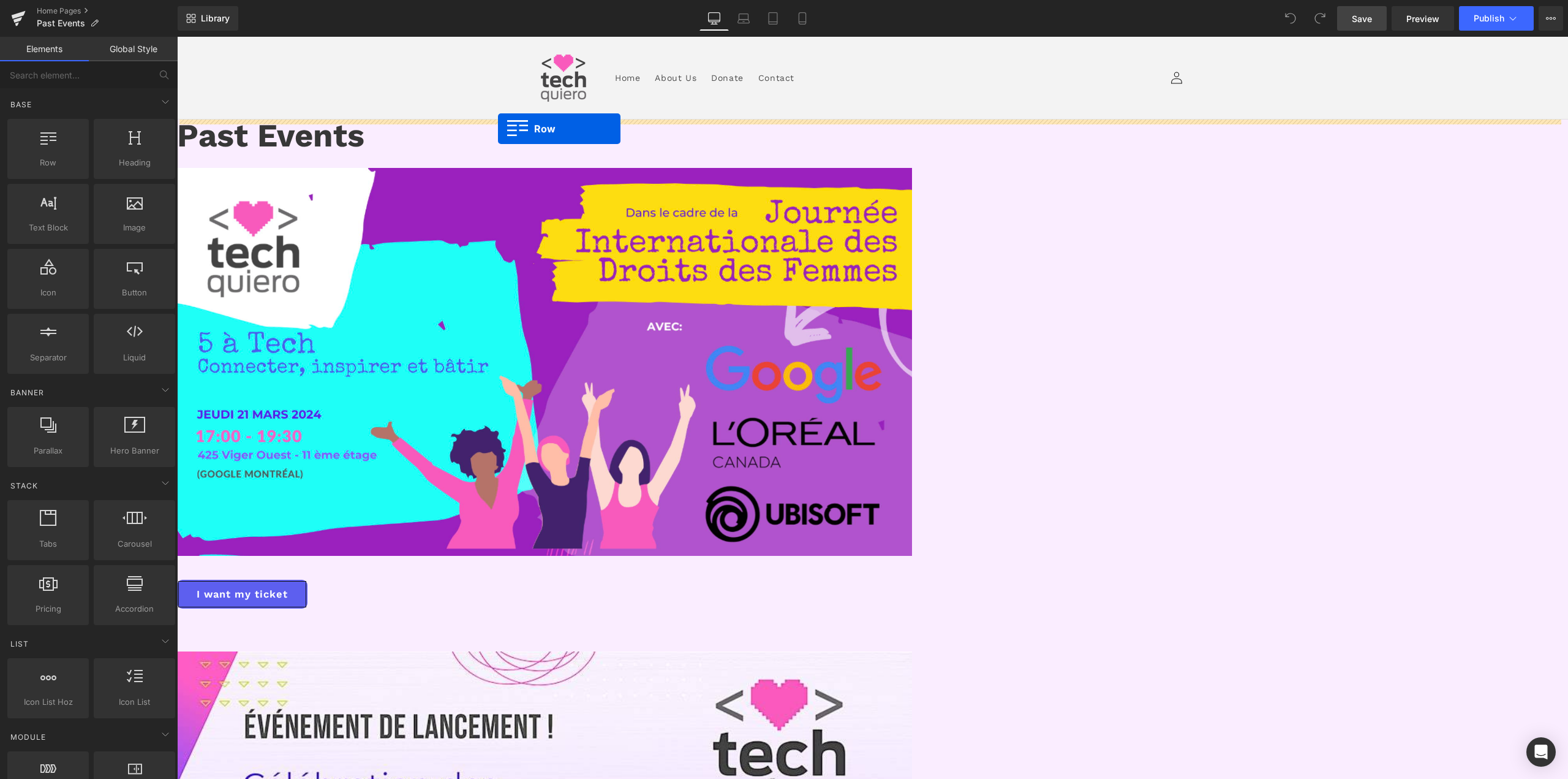
drag, startPoint x: 241, startPoint y: 183, endPoint x: 499, endPoint y: 128, distance: 263.8
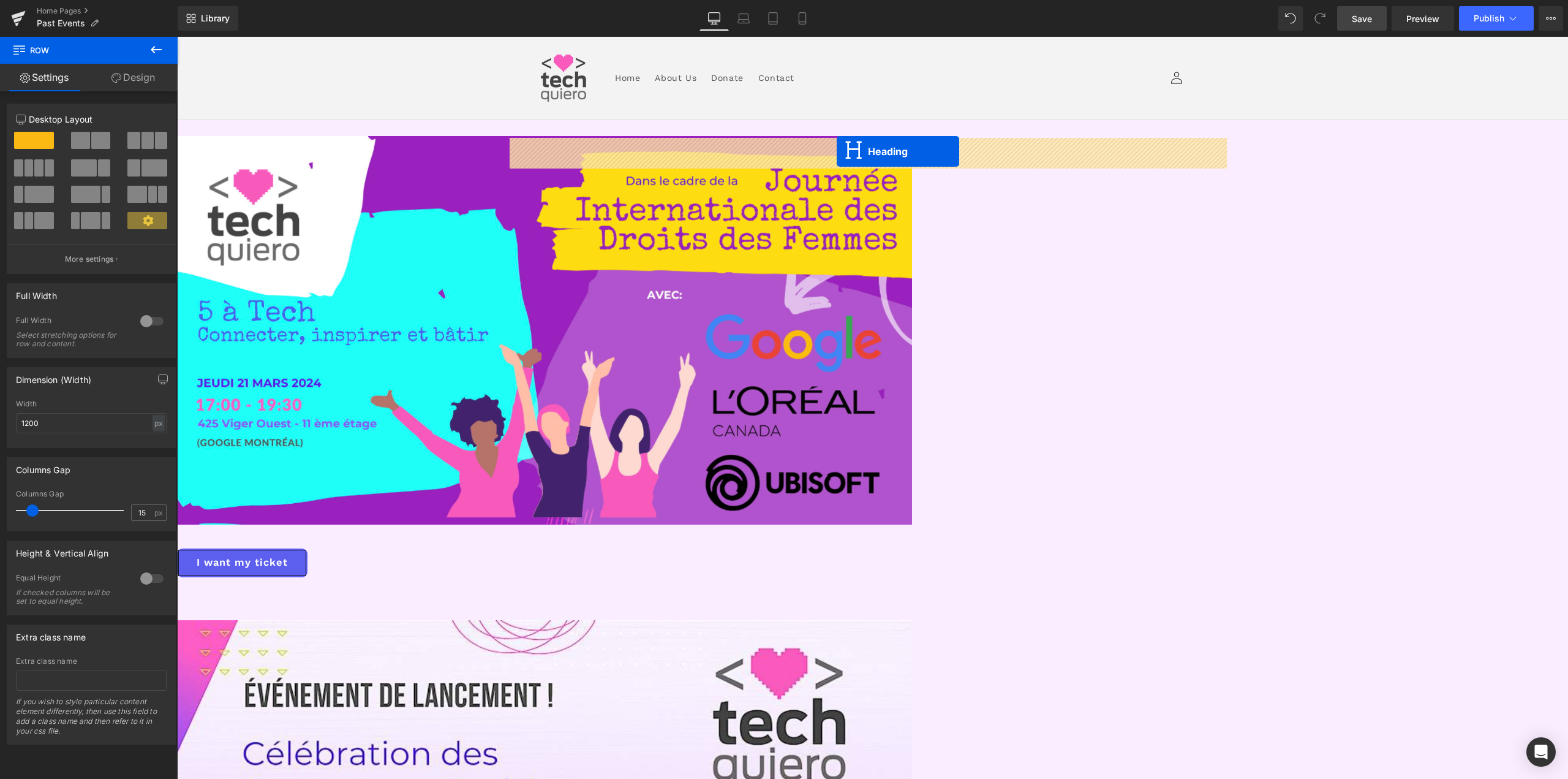
drag, startPoint x: 834, startPoint y: 187, endPoint x: 837, endPoint y: 151, distance: 36.1
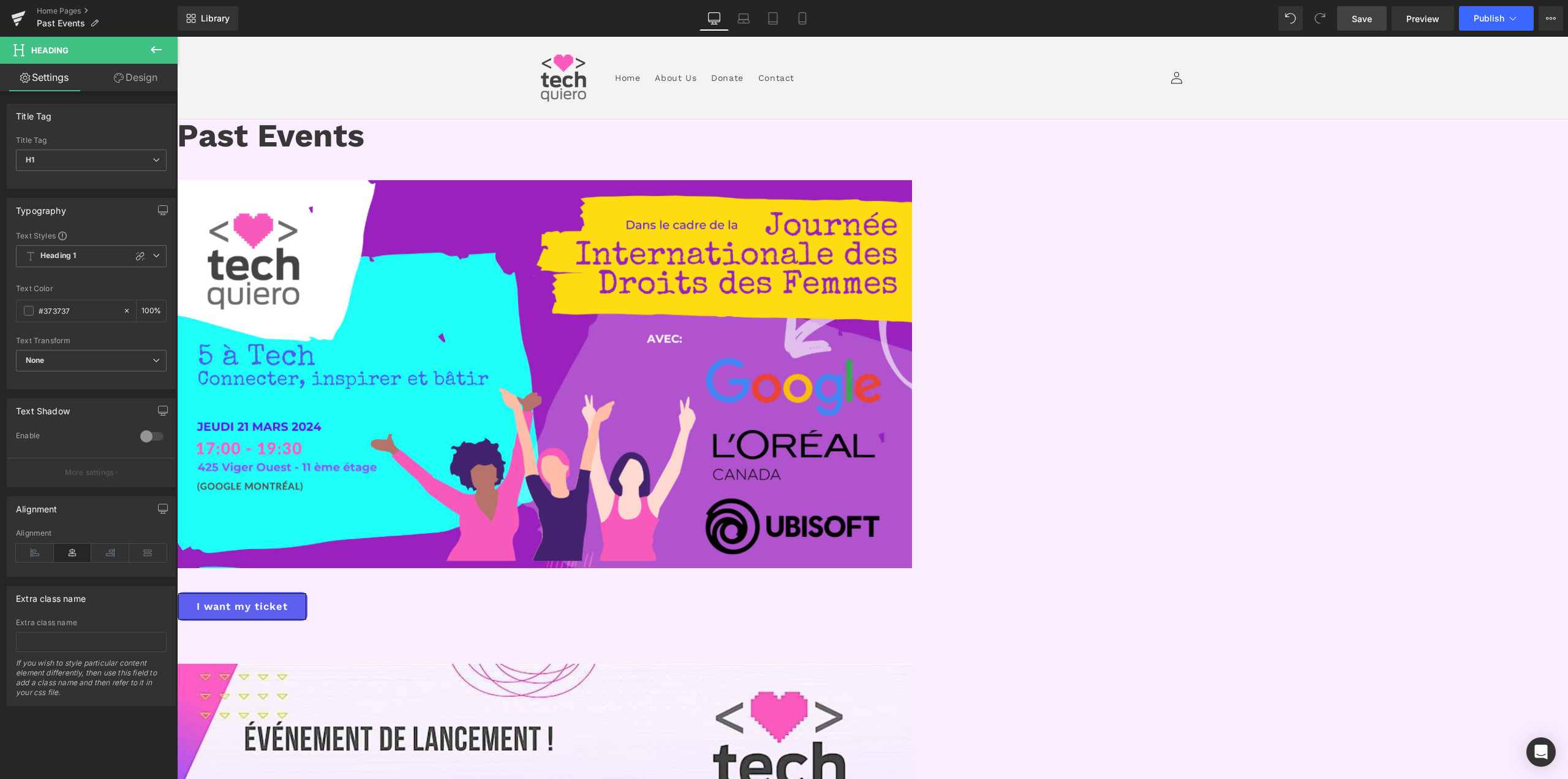
click at [1353, 23] on span "Save" at bounding box center [1362, 19] width 20 height 13
